Goal: Task Accomplishment & Management: Manage account settings

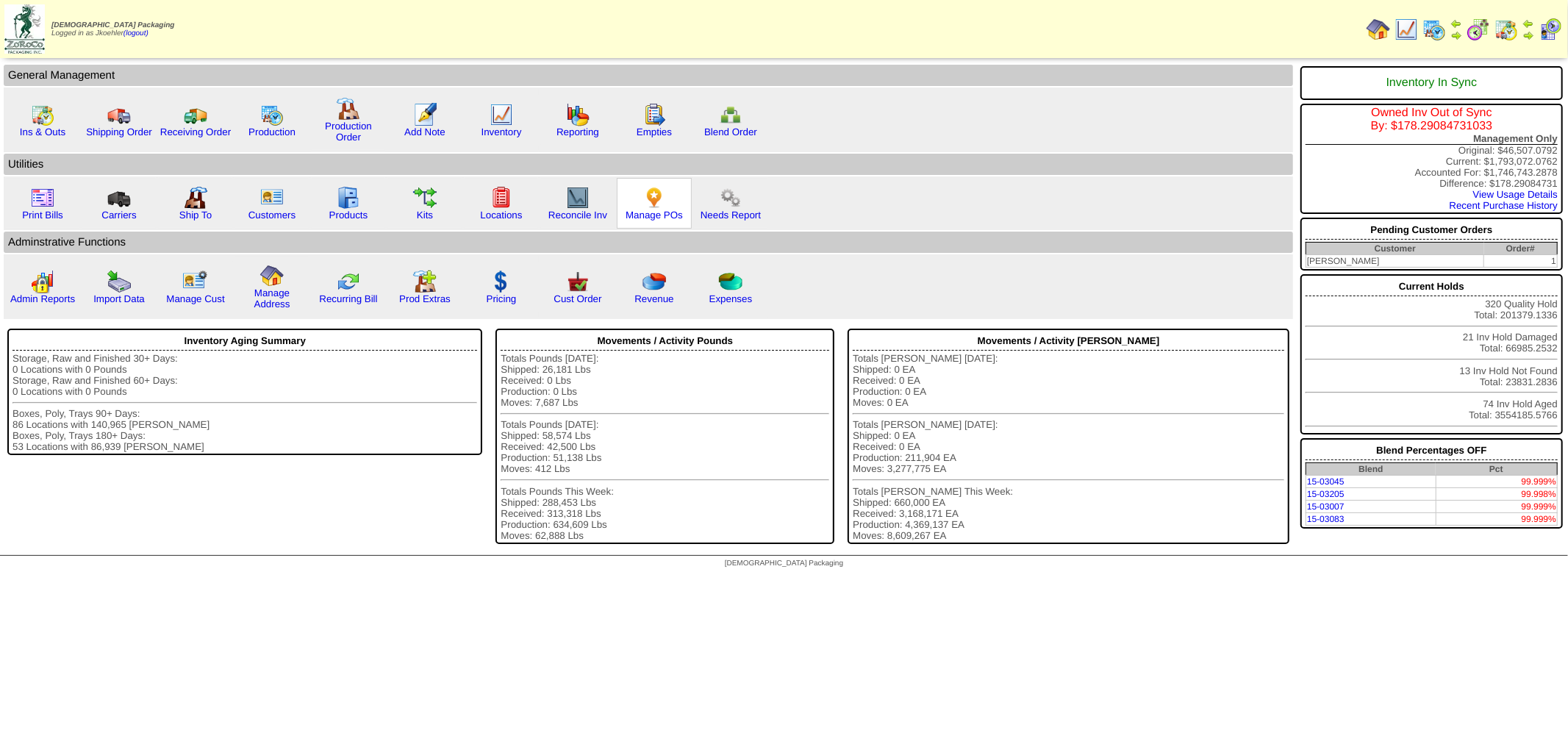
click at [634, 194] on div "Manage POs" at bounding box center [655, 204] width 75 height 50
click at [642, 196] on img at bounding box center [654, 197] width 24 height 24
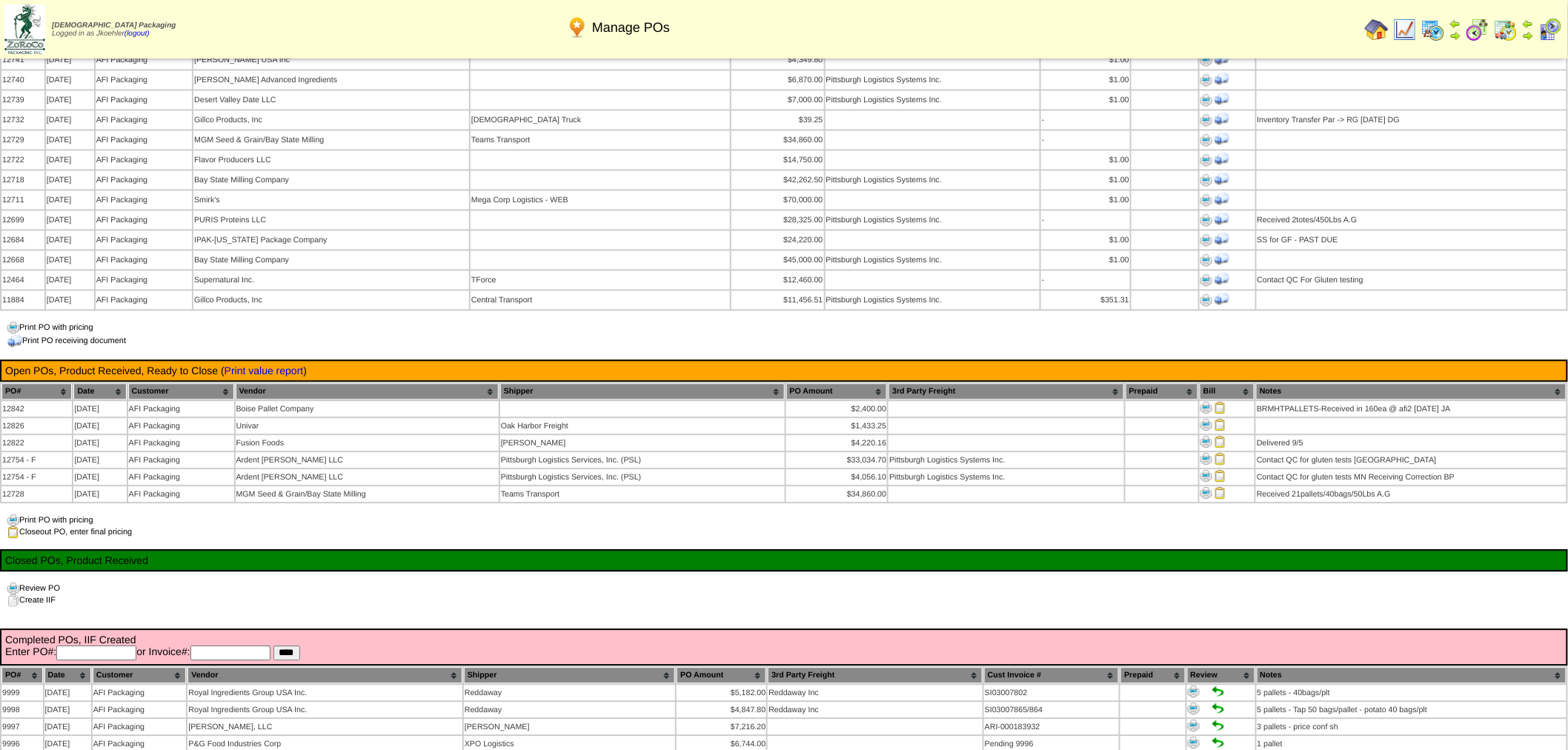
scroll to position [1399, 0]
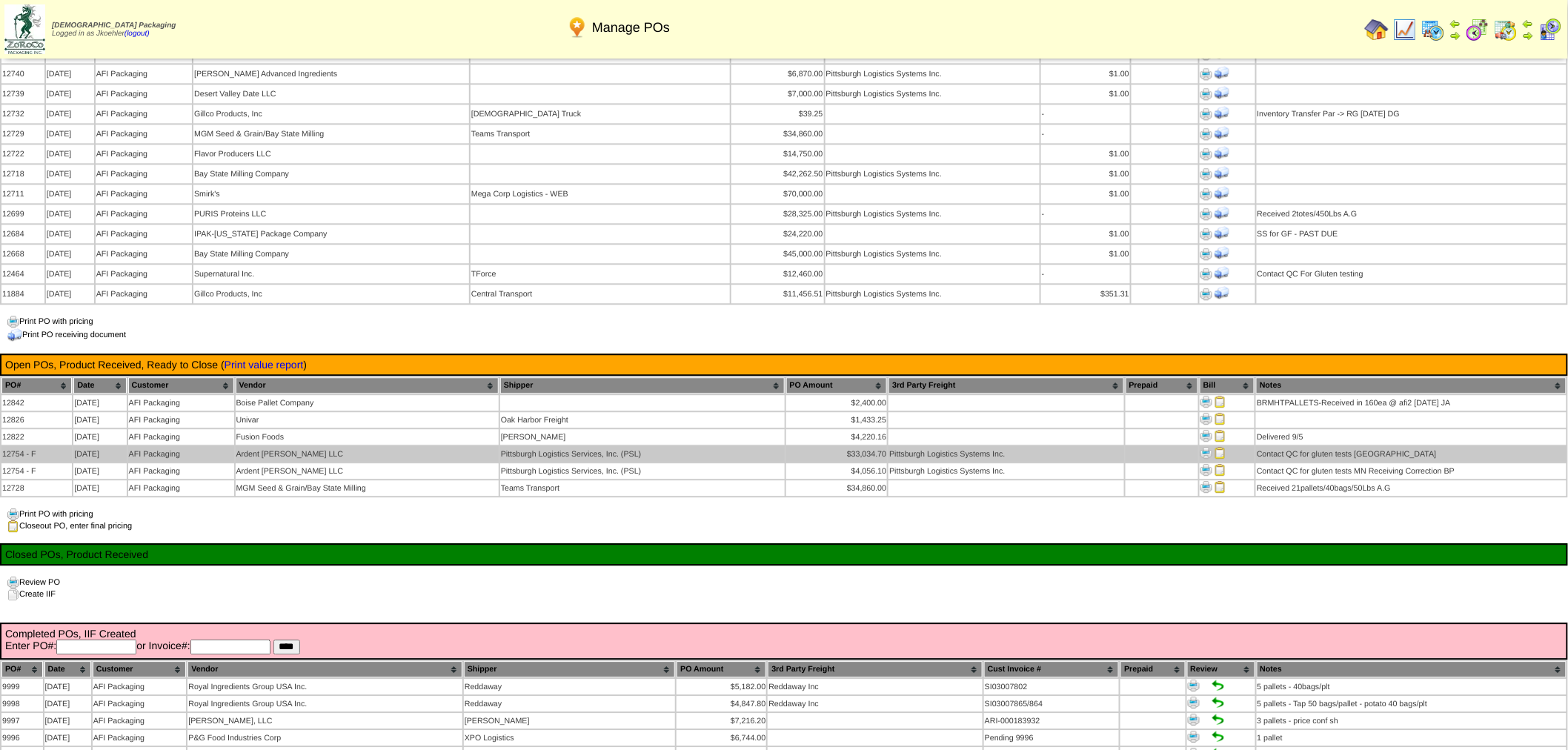
click at [1218, 446] on img at bounding box center [1220, 452] width 11 height 11
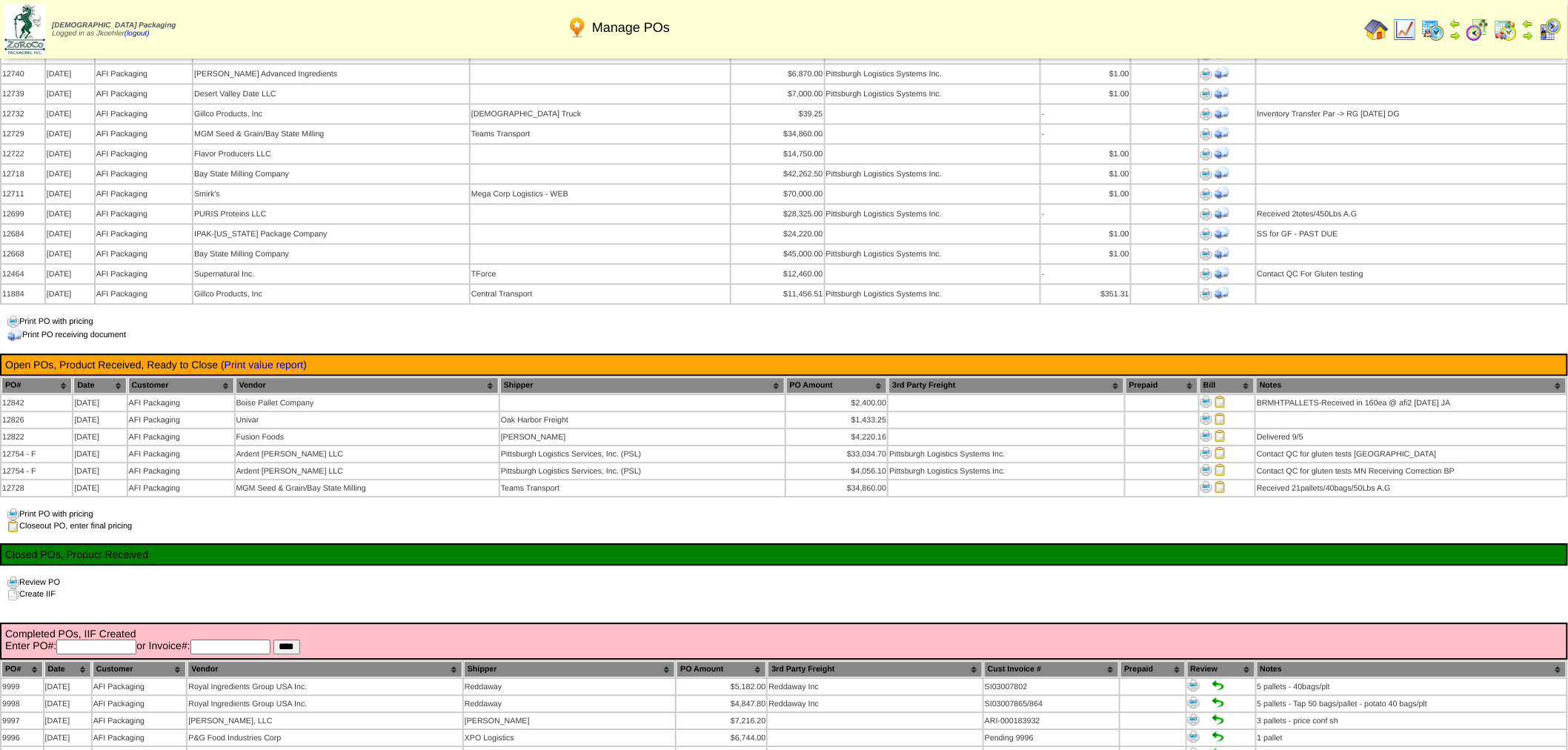
scroll to position [1399, 0]
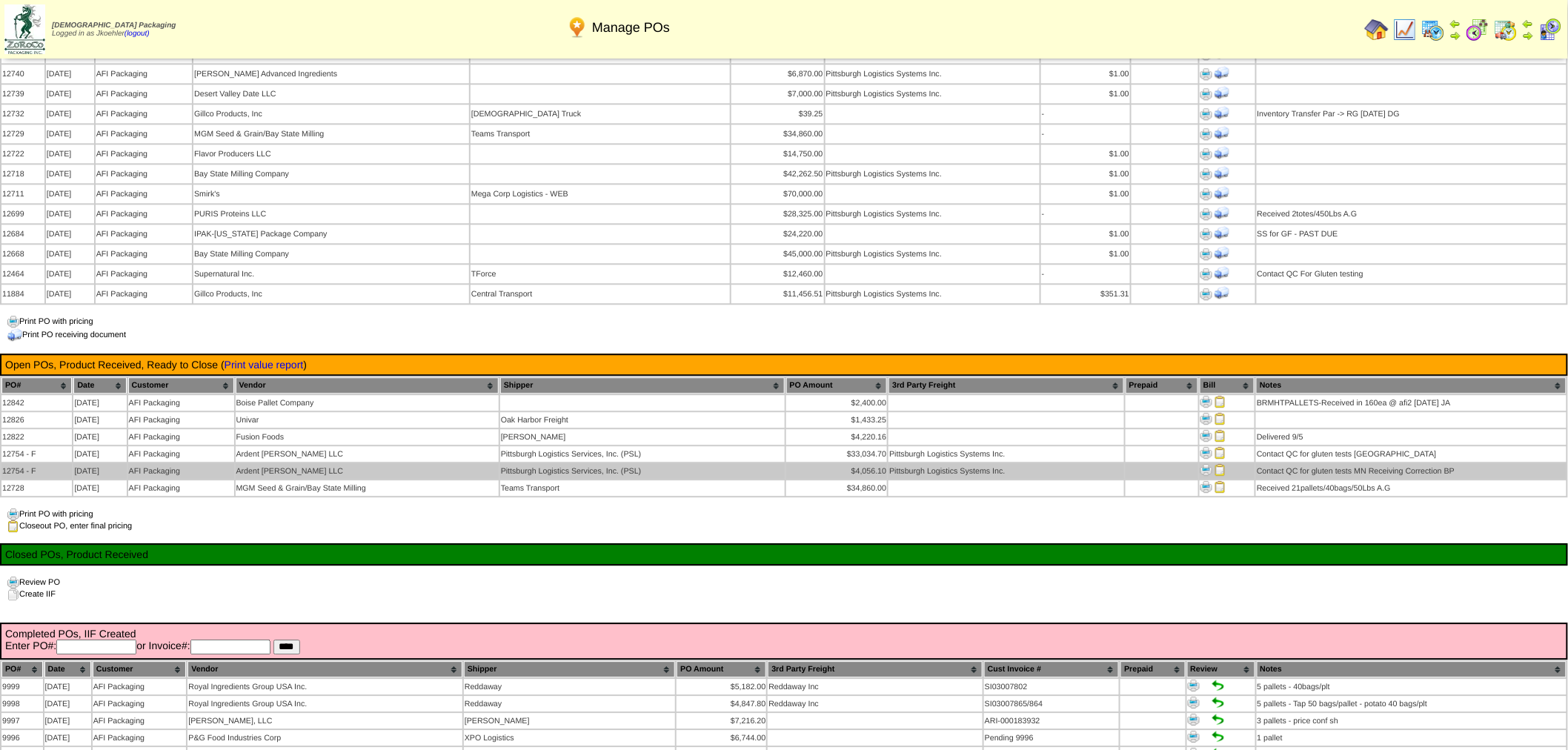
click at [1218, 464] on img at bounding box center [1220, 469] width 11 height 11
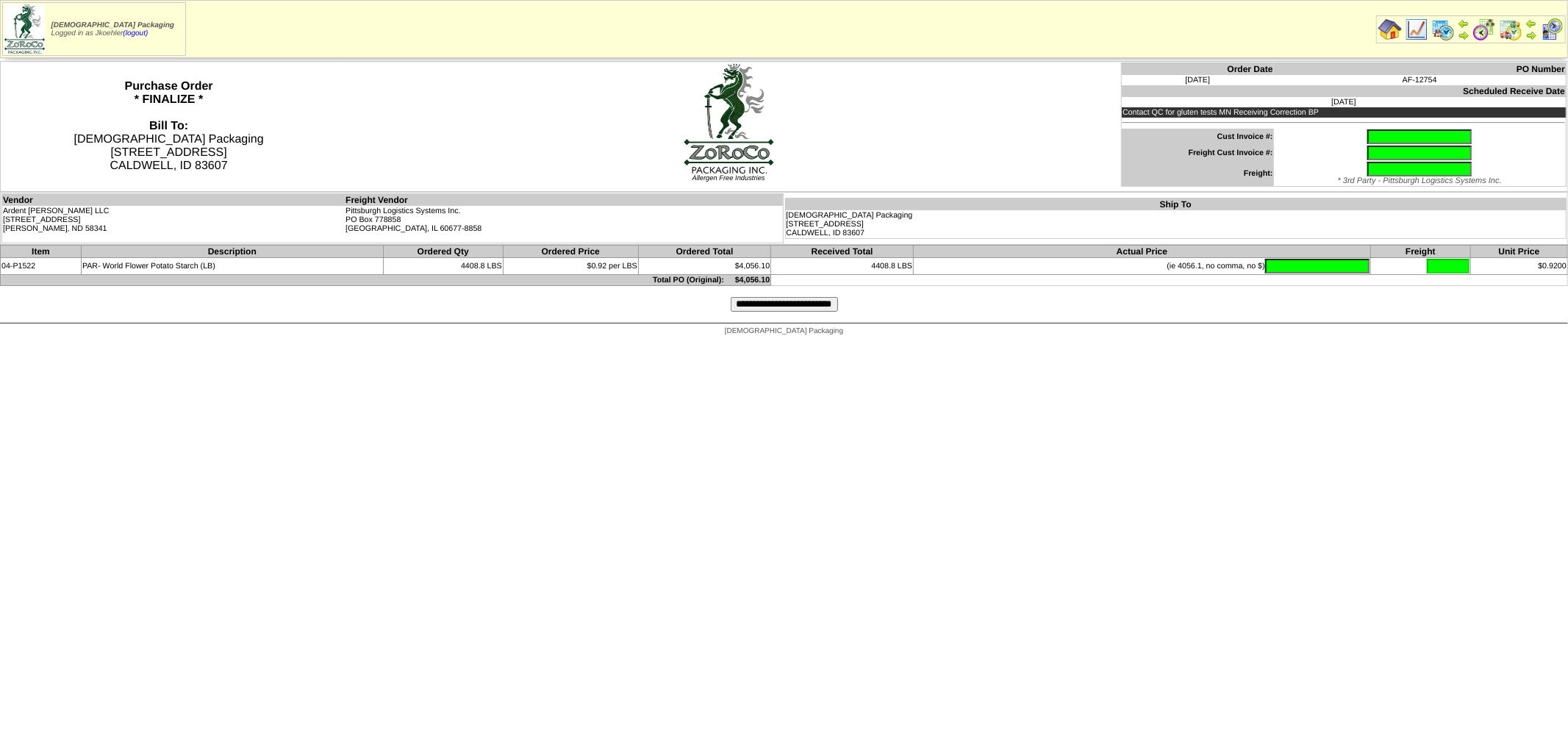
click at [1391, 35] on img at bounding box center [1390, 29] width 24 height 24
